Goal: Task Accomplishment & Management: Manage account settings

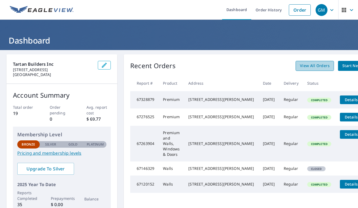
click at [300, 63] on span "View All Orders" at bounding box center [315, 65] width 30 height 7
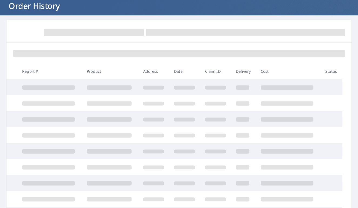
scroll to position [35, 0]
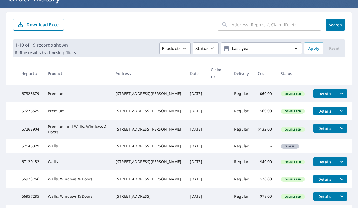
scroll to position [33, 0]
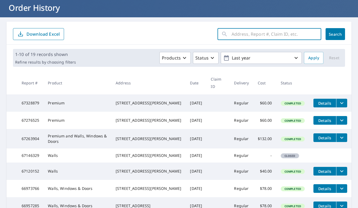
click at [254, 37] on input "text" at bounding box center [277, 34] width 90 height 15
type input "990"
click at [336, 34] on button "Search" at bounding box center [335, 34] width 19 height 12
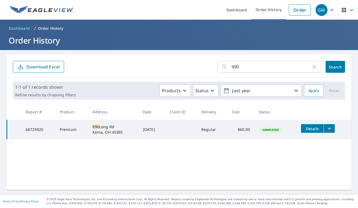
click at [132, 127] on td "[STREET_ADDRESS]" at bounding box center [113, 129] width 50 height 19
click at [166, 130] on td "[DATE]" at bounding box center [152, 129] width 27 height 19
click at [331, 133] on td "Details" at bounding box center [324, 128] width 55 height 17
click at [331, 131] on icon "filesDropdownBtn-66725820" at bounding box center [329, 128] width 6 height 6
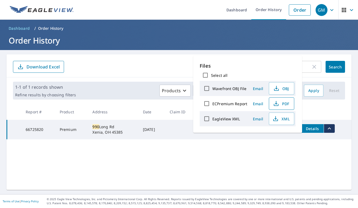
click at [278, 104] on icon "button" at bounding box center [276, 103] width 6 height 6
click at [275, 119] on icon "button" at bounding box center [276, 118] width 2 height 4
click at [254, 105] on span "Email" at bounding box center [258, 103] width 13 height 5
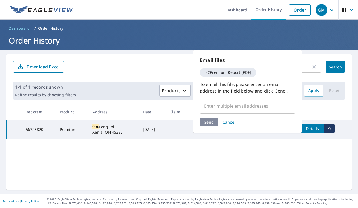
click at [254, 105] on input "text" at bounding box center [244, 106] width 82 height 10
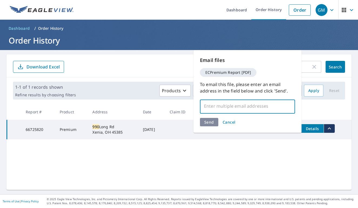
type input "[EMAIL_ADDRESS][DOMAIN_NAME]"
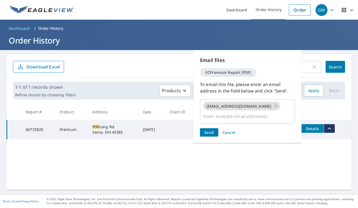
click at [214, 127] on div "Email files ECPremium Report [PDF] To email this file, please enter an email ad…" at bounding box center [248, 96] width 108 height 93
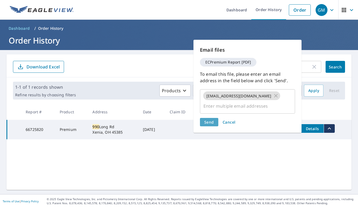
click at [212, 124] on span "Send" at bounding box center [209, 122] width 10 height 5
